Goal: Information Seeking & Learning: Learn about a topic

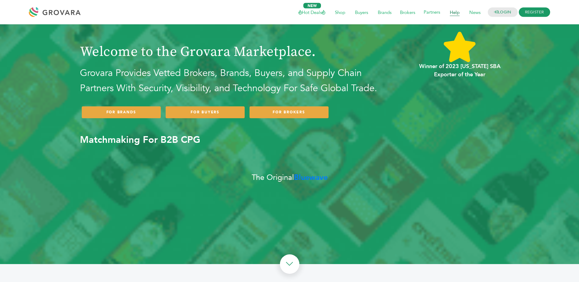
click at [449, 12] on span "Help" at bounding box center [454, 12] width 18 height 12
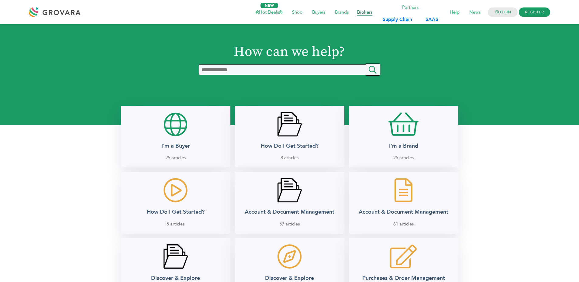
click at [359, 12] on span "Brokers" at bounding box center [365, 12] width 24 height 12
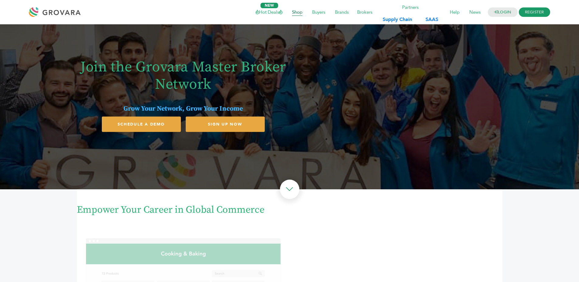
click at [302, 12] on span "Shop" at bounding box center [297, 12] width 19 height 12
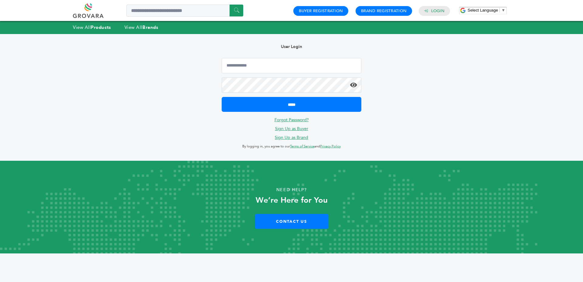
click at [219, 48] on div "User Login ***** Forgot Password? Sign Up as Buyer Sign Up as Brand By logging …" at bounding box center [292, 97] width 158 height 127
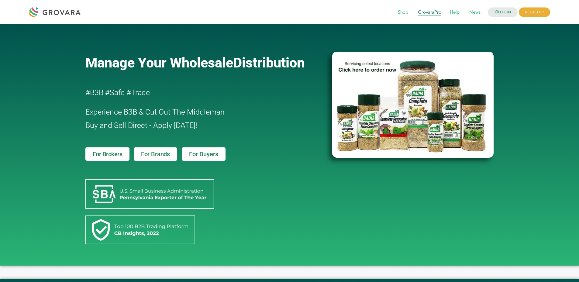
click at [429, 7] on span "GrovaraPro" at bounding box center [429, 13] width 32 height 12
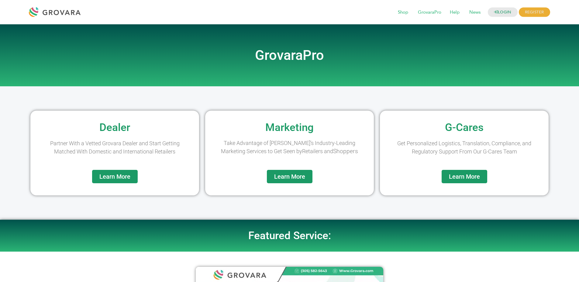
click at [315, 52] on h2 "GrovaraPro" at bounding box center [289, 55] width 346 height 13
click at [297, 51] on h2 "GrovaraPro" at bounding box center [289, 55] width 346 height 13
click at [356, 54] on h2 "GrovaraPro" at bounding box center [289, 55] width 346 height 13
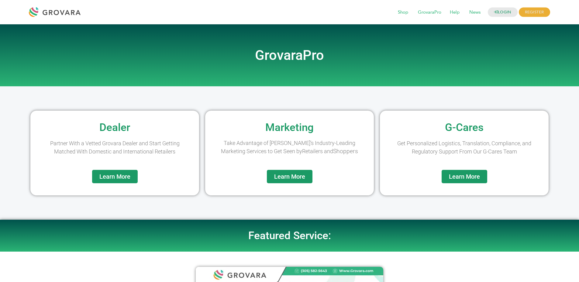
click at [292, 178] on span "Learn More" at bounding box center [289, 176] width 31 height 6
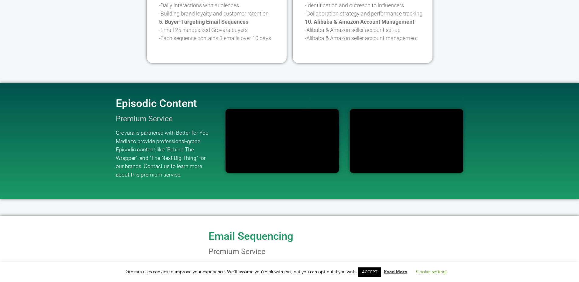
scroll to position [413, 0]
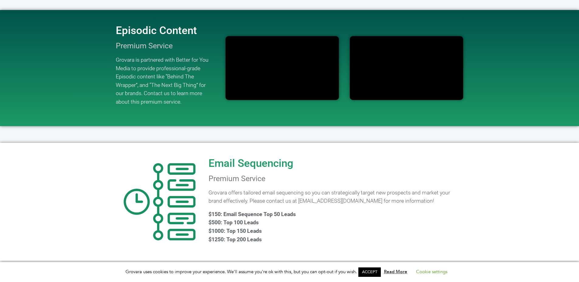
click at [224, 161] on h2 "Email Sequencing" at bounding box center [250, 163] width 85 height 11
drag, startPoint x: 224, startPoint y: 161, endPoint x: 252, endPoint y: 162, distance: 28.3
click at [234, 162] on h2 "Email Sequencing" at bounding box center [250, 163] width 85 height 11
click at [337, 162] on div "Email Sequencing Premium Service Grovara offers tailored email sequencing so yo…" at bounding box center [335, 202] width 260 height 112
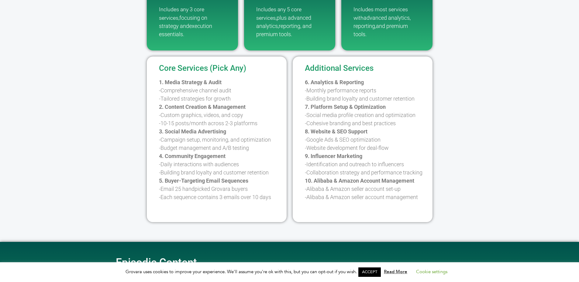
scroll to position [79, 0]
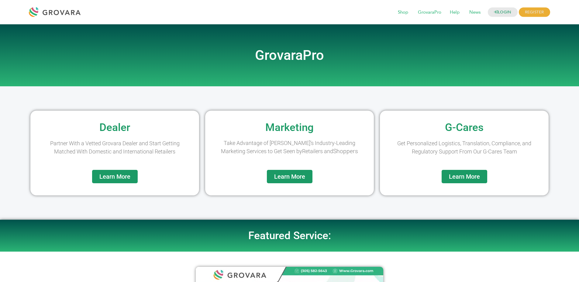
click at [269, 57] on h2 "GrovaraPro" at bounding box center [289, 55] width 346 height 13
click at [317, 57] on h2 "GrovaraPro" at bounding box center [289, 55] width 346 height 13
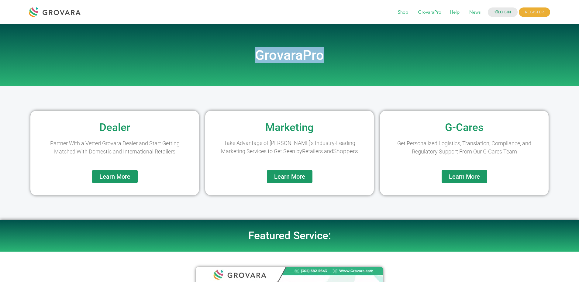
click at [317, 57] on h2 "GrovaraPro" at bounding box center [289, 55] width 346 height 13
click at [337, 58] on h2 "GrovaraPro" at bounding box center [289, 55] width 346 height 13
click at [397, 15] on span "Shop" at bounding box center [402, 13] width 19 height 12
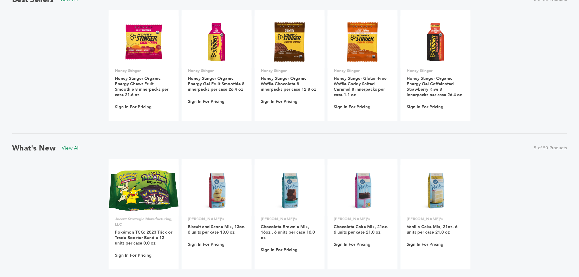
scroll to position [241, 0]
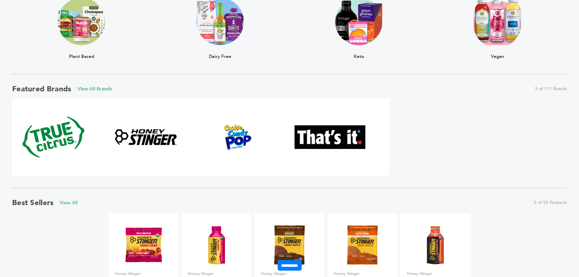
click at [279, 235] on img at bounding box center [289, 245] width 44 height 44
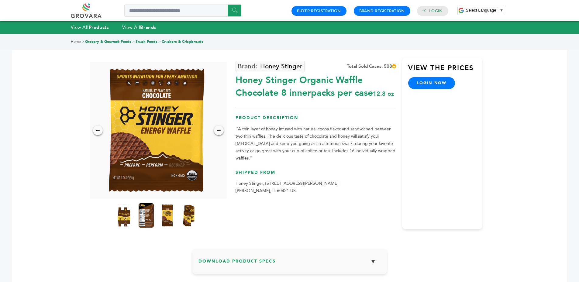
click at [426, 82] on link "login now" at bounding box center [431, 83] width 47 height 12
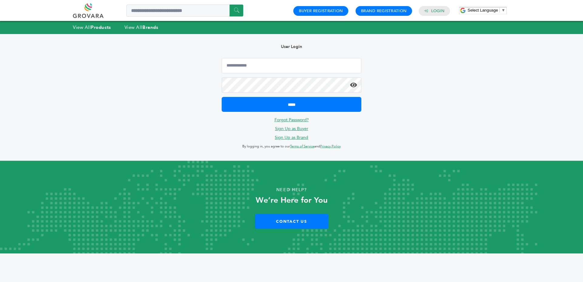
click at [313, 55] on div "User Login ***** Forgot Password? Sign Up as Buyer Sign Up as Brand By logging …" at bounding box center [292, 97] width 158 height 127
click at [313, 64] on input "Email Address" at bounding box center [292, 65] width 140 height 15
type input "**********"
click at [222, 97] on input "*****" at bounding box center [292, 104] width 140 height 15
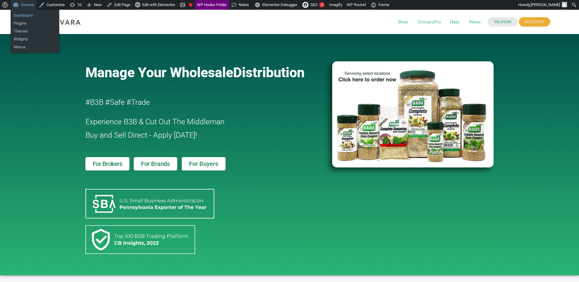
click at [19, 12] on link "Dashboard" at bounding box center [35, 16] width 49 height 8
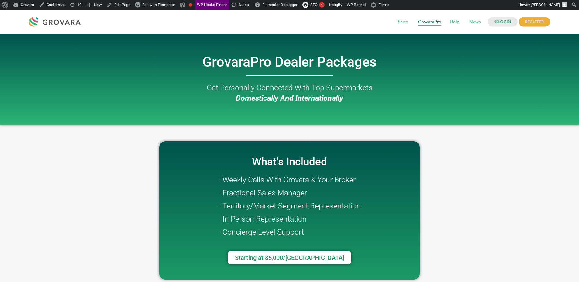
click at [426, 24] on span "GrovaraPro" at bounding box center [429, 22] width 32 height 12
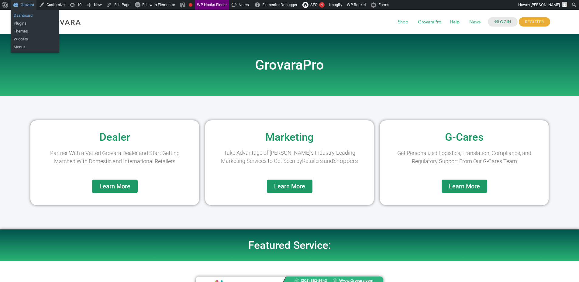
click at [17, 16] on link "Dashboard" at bounding box center [35, 16] width 49 height 8
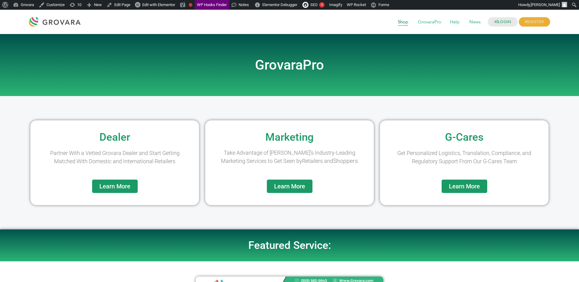
click at [404, 18] on span "Shop" at bounding box center [402, 22] width 19 height 12
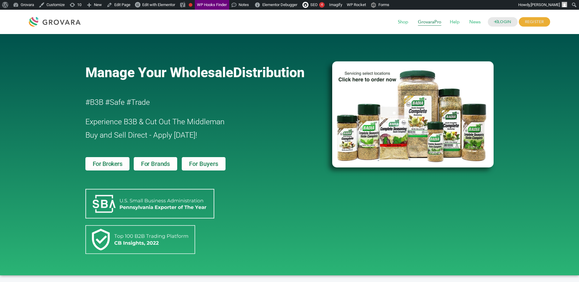
click at [431, 22] on span "GrovaraPro" at bounding box center [429, 22] width 32 height 12
click at [219, 91] on div "Manage Your Wholesale Distribution #B3B #Safe #Trade Experience B3B & Cut Out T…" at bounding box center [205, 154] width 247 height 235
click at [426, 25] on span "GrovaraPro" at bounding box center [429, 22] width 32 height 12
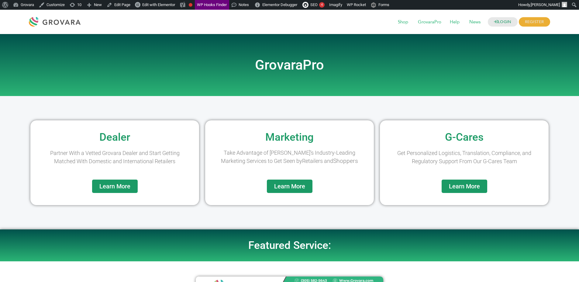
click at [282, 65] on h2 "GrovaraPro" at bounding box center [289, 64] width 346 height 13
click at [281, 65] on h2 "GrovaraPro" at bounding box center [289, 64] width 346 height 13
drag, startPoint x: 281, startPoint y: 65, endPoint x: 330, endPoint y: 64, distance: 48.3
click at [281, 68] on h2 "GrovaraPro" at bounding box center [289, 64] width 346 height 13
drag, startPoint x: 405, startPoint y: 76, endPoint x: 412, endPoint y: 69, distance: 10.7
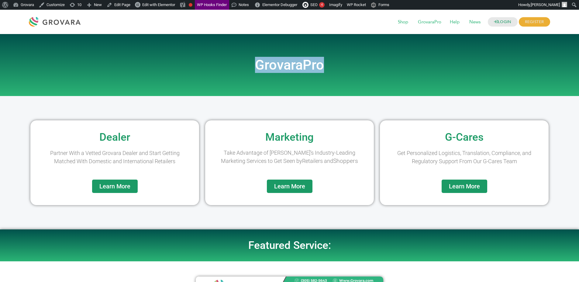
click at [407, 75] on div "GrovaraPro" at bounding box center [289, 65] width 346 height 62
click at [324, 70] on h2 "GrovaraPro" at bounding box center [289, 64] width 346 height 13
click at [323, 69] on h2 "GrovaraPro" at bounding box center [289, 64] width 346 height 13
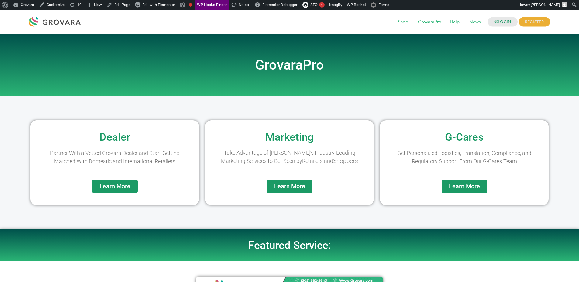
click at [323, 69] on h2 "GrovaraPro" at bounding box center [289, 64] width 346 height 13
click at [345, 67] on h2 "GrovaraPro" at bounding box center [289, 64] width 346 height 13
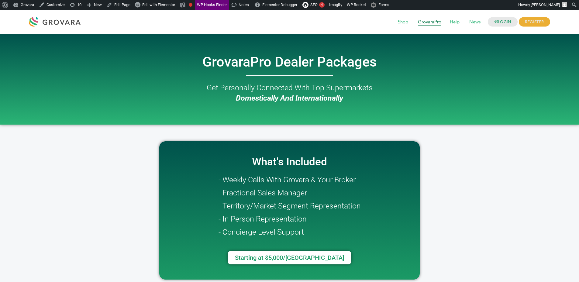
click at [425, 21] on span "GrovaraPro" at bounding box center [429, 22] width 32 height 12
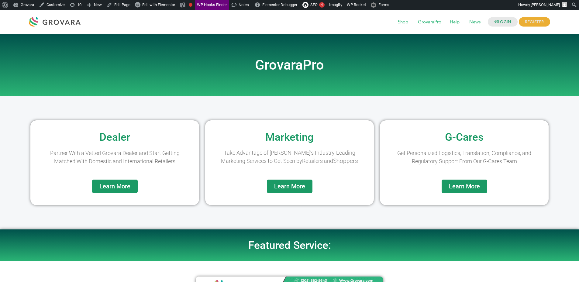
click at [297, 63] on h2 "GrovaraPro" at bounding box center [289, 64] width 346 height 13
drag, startPoint x: 297, startPoint y: 63, endPoint x: 353, endPoint y: 65, distance: 55.3
click at [299, 63] on h2 "GrovaraPro" at bounding box center [289, 64] width 346 height 13
click at [353, 65] on h2 "GrovaraPro" at bounding box center [289, 64] width 346 height 13
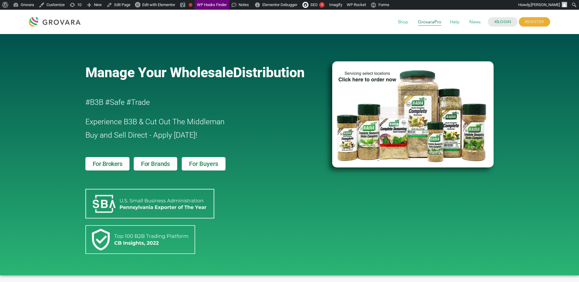
click at [430, 19] on span "GrovaraPro" at bounding box center [429, 22] width 32 height 12
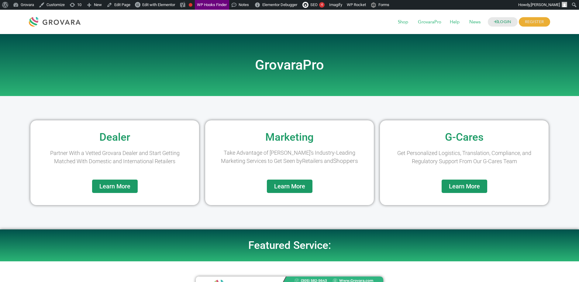
click at [279, 68] on h2 "GrovaraPro" at bounding box center [289, 64] width 346 height 13
click at [367, 66] on h2 "GrovaraPro" at bounding box center [289, 64] width 346 height 13
click at [239, 112] on div at bounding box center [289, 105] width 169 height 18
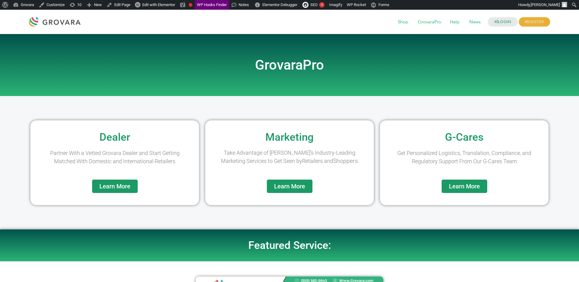
click at [239, 55] on div "GrovaraPro" at bounding box center [289, 65] width 346 height 62
click at [182, 61] on h2 "GrovaraPro" at bounding box center [289, 64] width 346 height 13
